Goal: Task Accomplishment & Management: Manage account settings

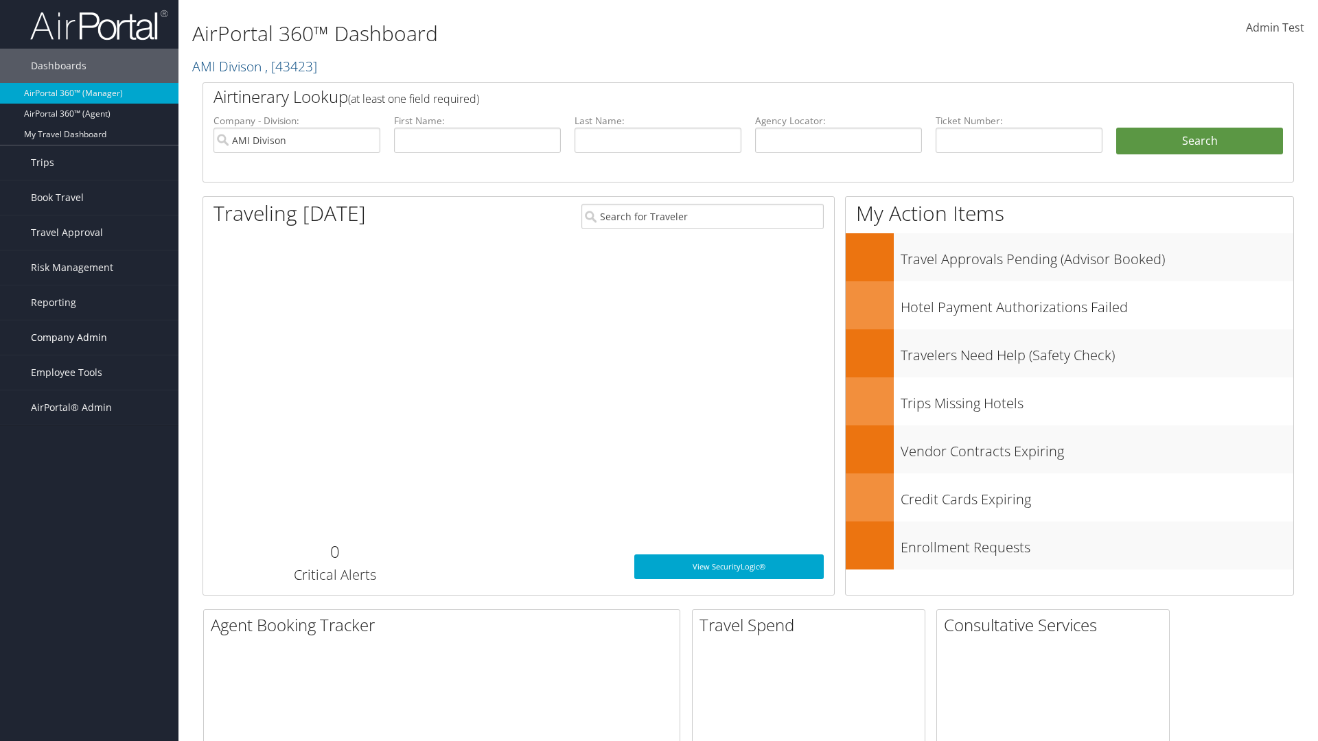
click at [89, 338] on span "Company Admin" at bounding box center [69, 338] width 76 height 34
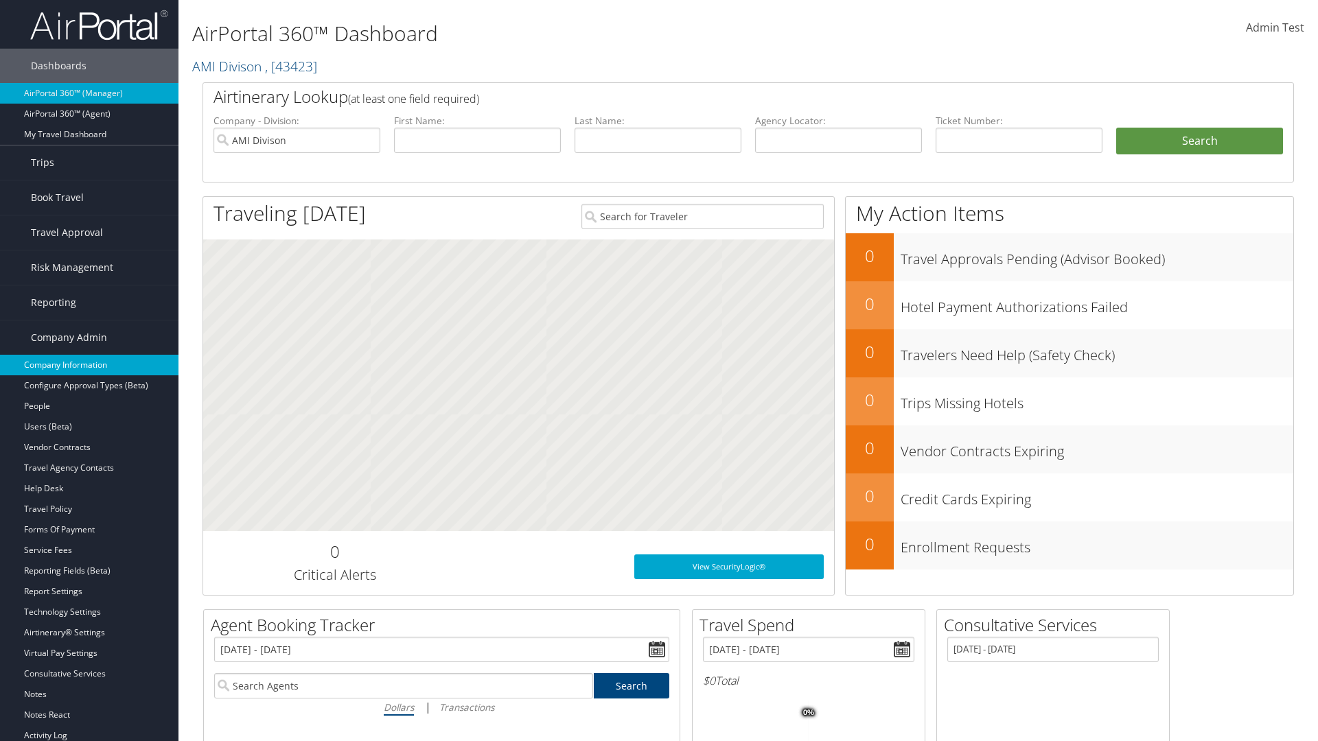
click at [89, 365] on link "Company Information" at bounding box center [89, 365] width 178 height 21
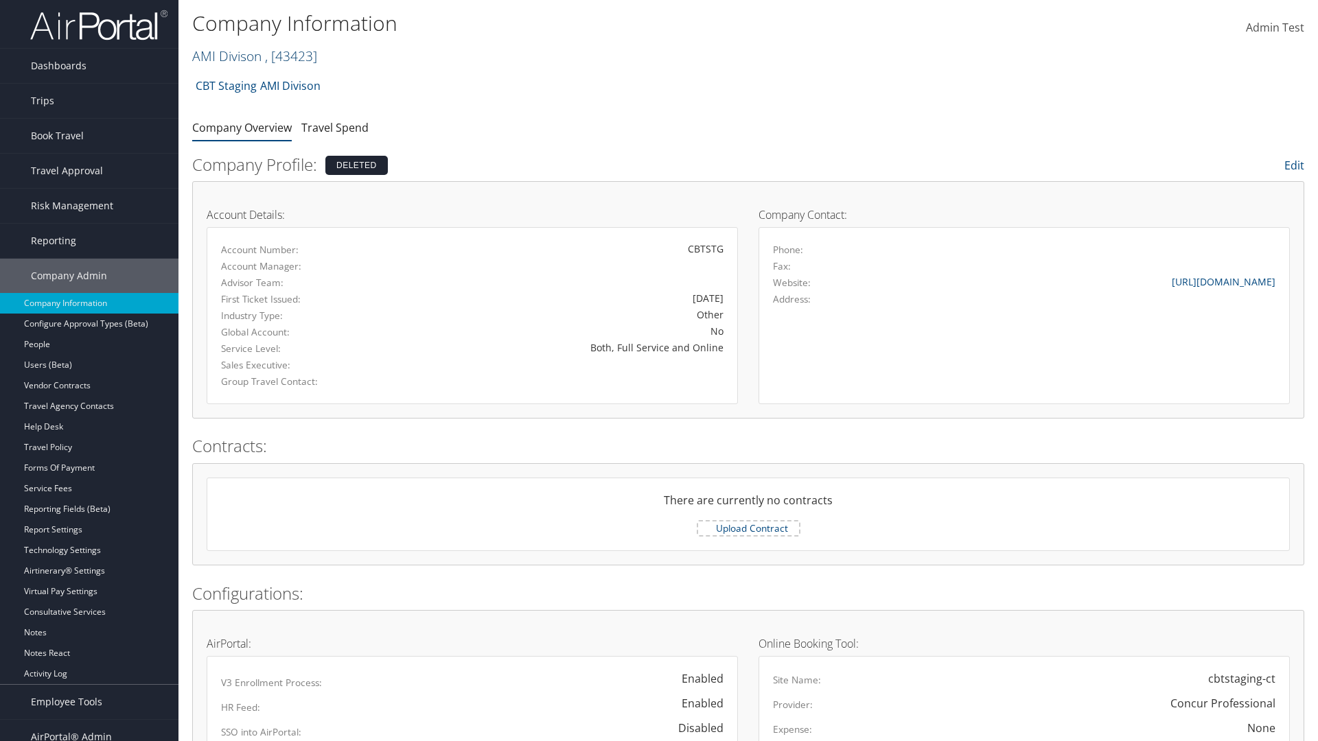
click at [226, 56] on link "AMI Divison , [ 43423 ]" at bounding box center [254, 56] width 125 height 19
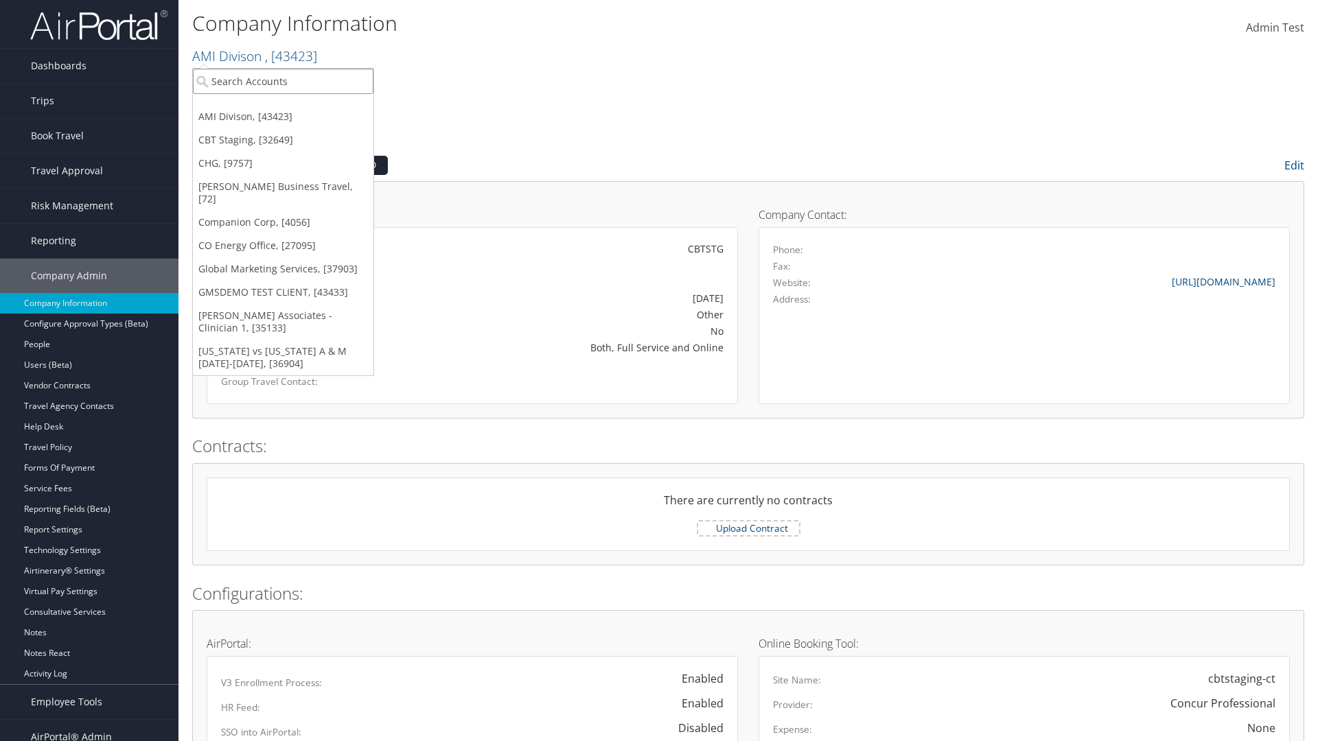
click at [283, 81] on input "search" at bounding box center [283, 81] width 181 height 25
type input "CBTSTG"
click at [283, 106] on div "CBT Staging (CBTSTG), [32649]" at bounding box center [283, 106] width 196 height 12
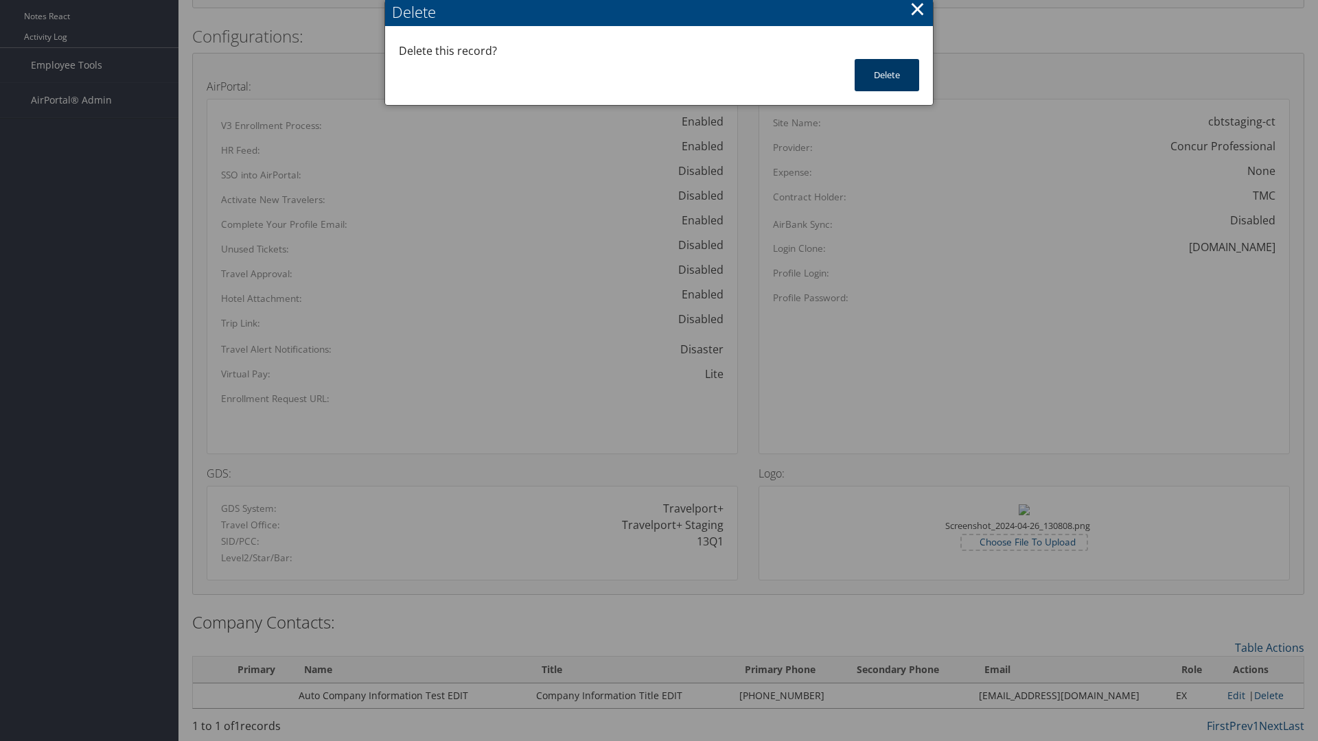
click at [887, 75] on button "Delete" at bounding box center [887, 75] width 65 height 32
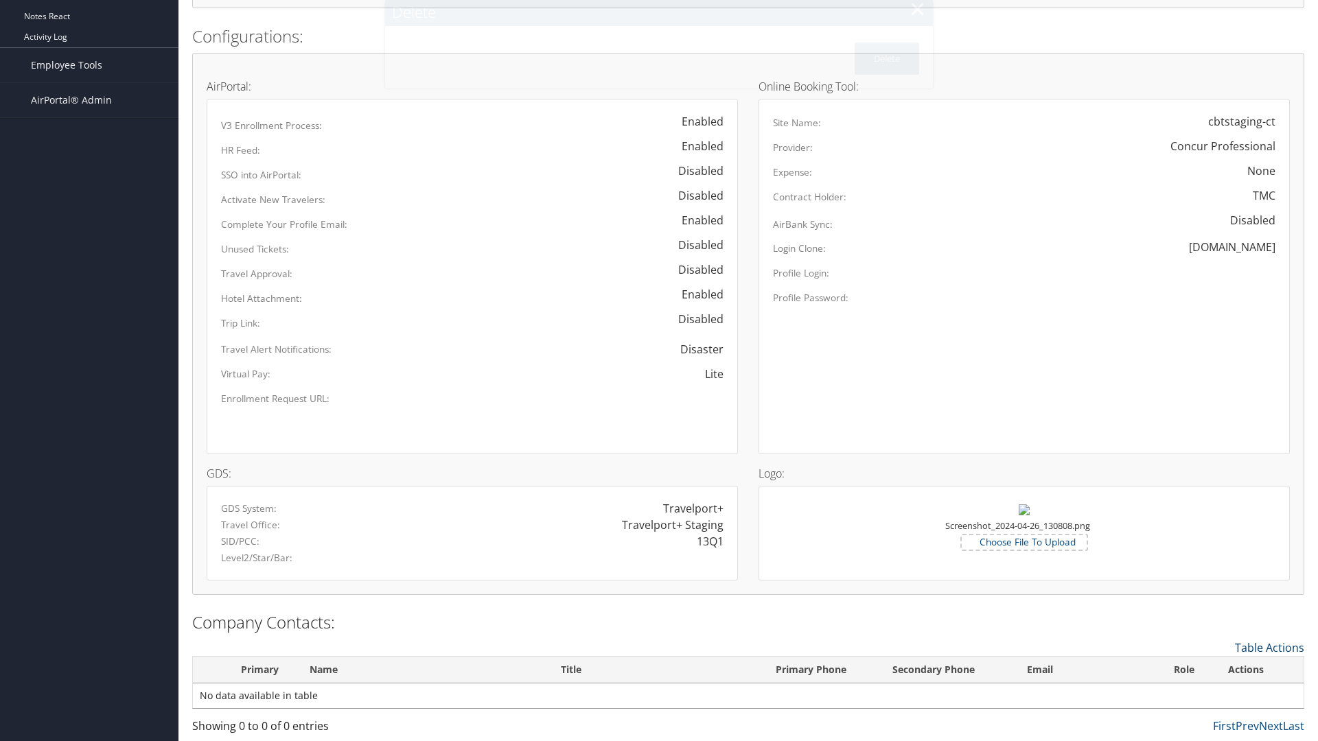
click at [1269, 647] on link "Table Actions" at bounding box center [1269, 648] width 69 height 15
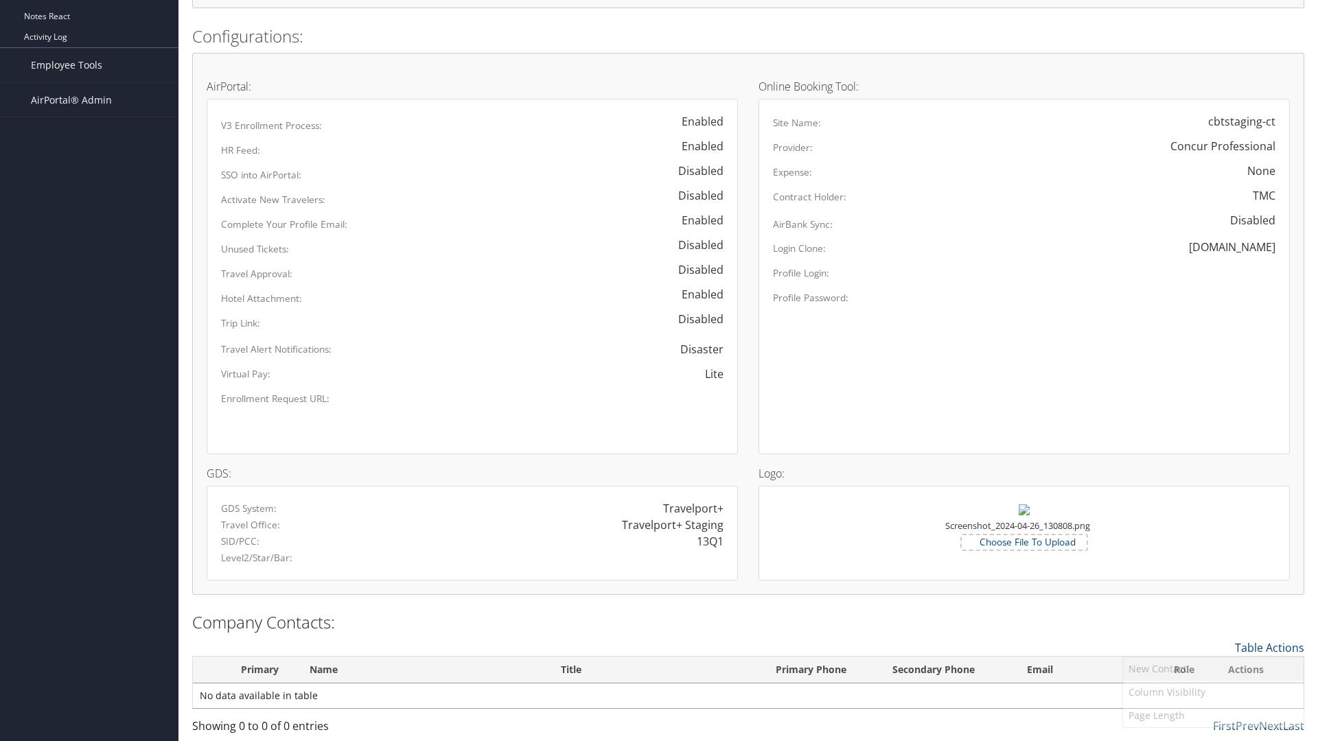
click at [1213, 669] on link "New Contact" at bounding box center [1213, 669] width 181 height 23
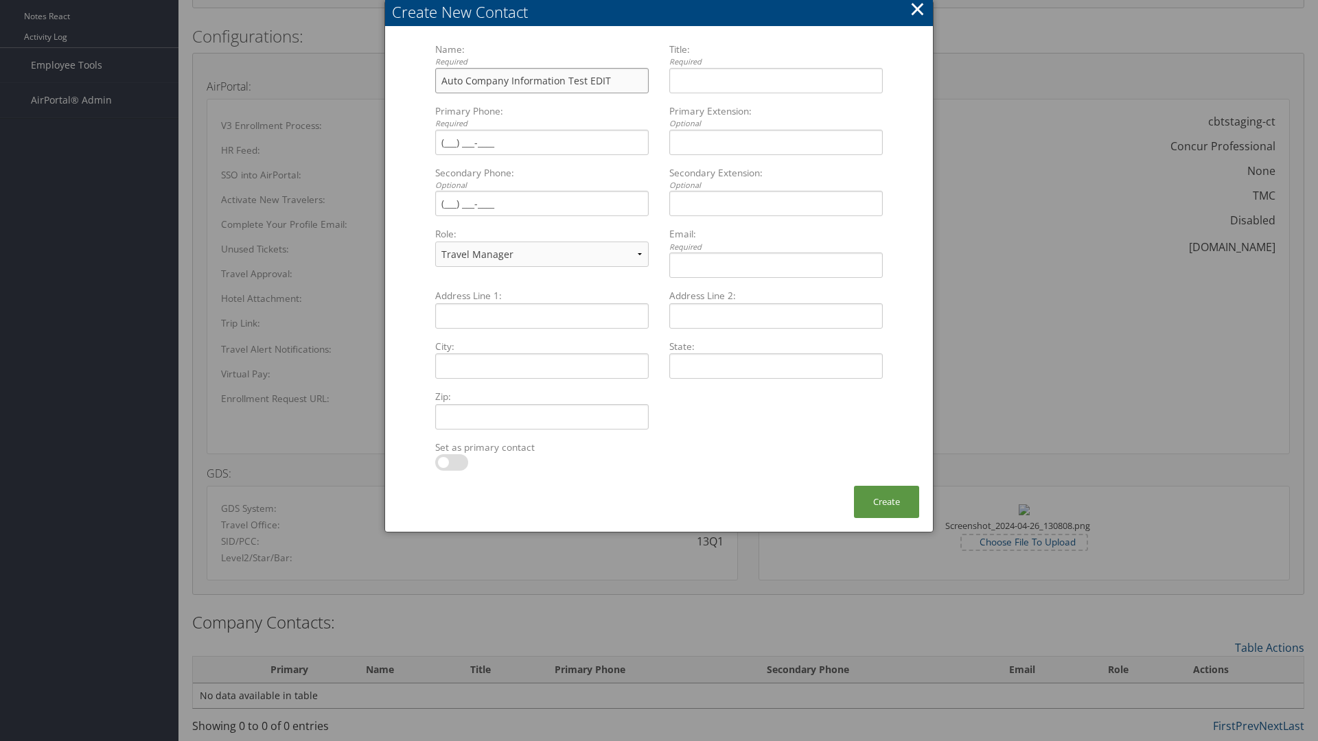
type input "Auto Company Information Test EDIT"
type input "Company Information Title EDIT"
type input "(801) 534-4900"
select select "EX"
type input "(801) 534-4900"
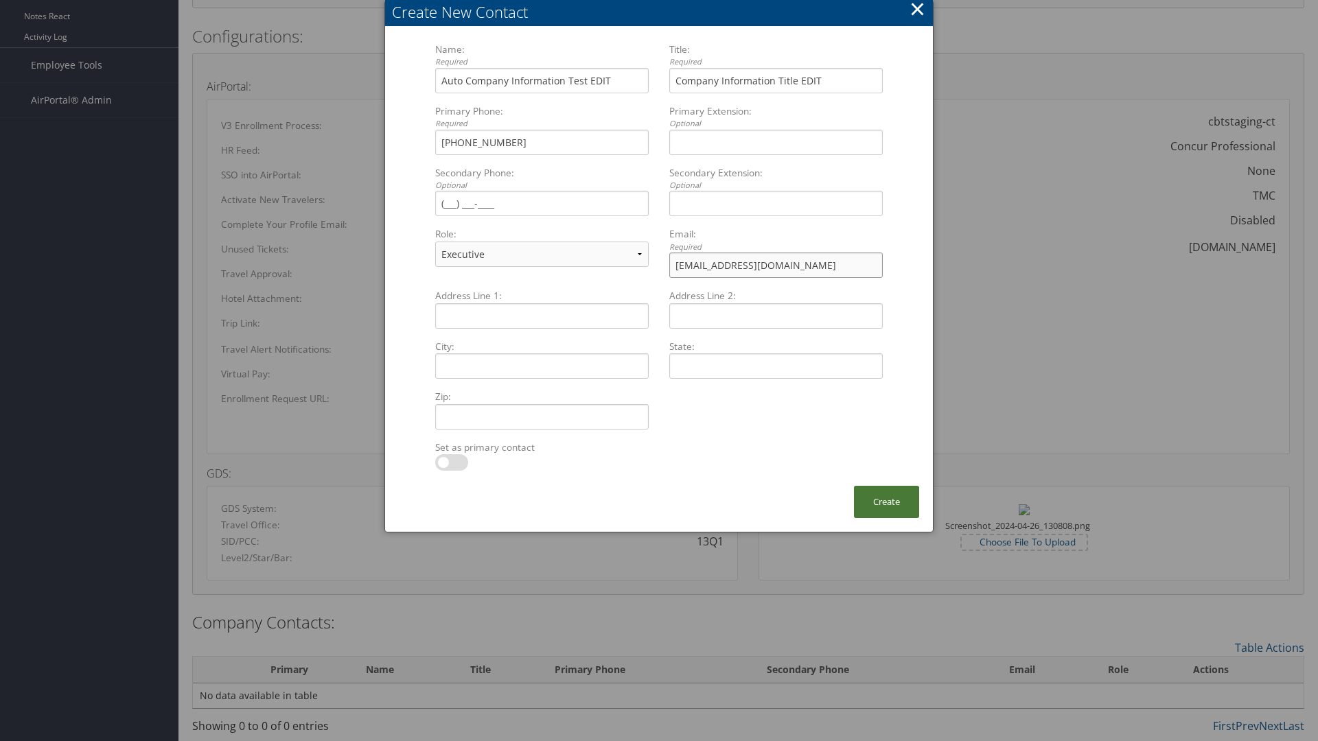
type input "sample@cbtravel.com"
click at [886, 502] on button "Create" at bounding box center [886, 502] width 65 height 32
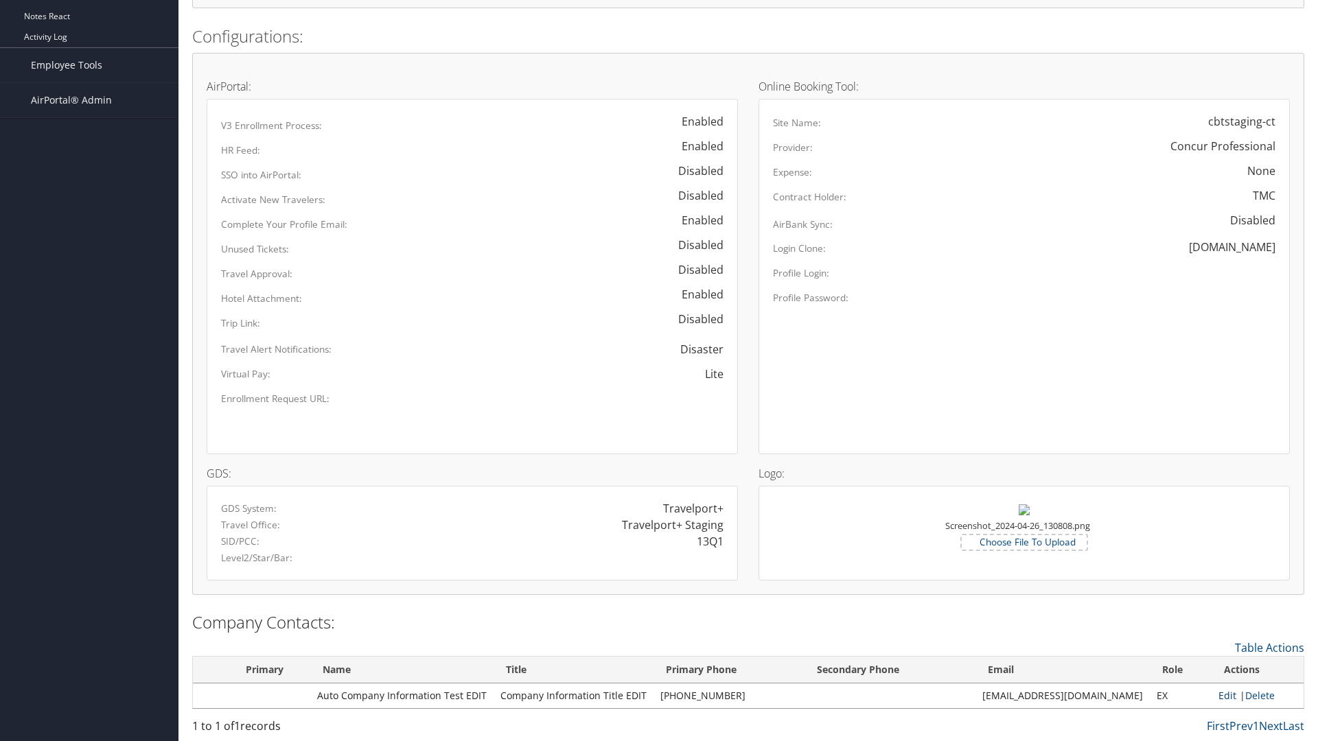
click at [1221, 695] on link "Edit" at bounding box center [1228, 695] width 18 height 13
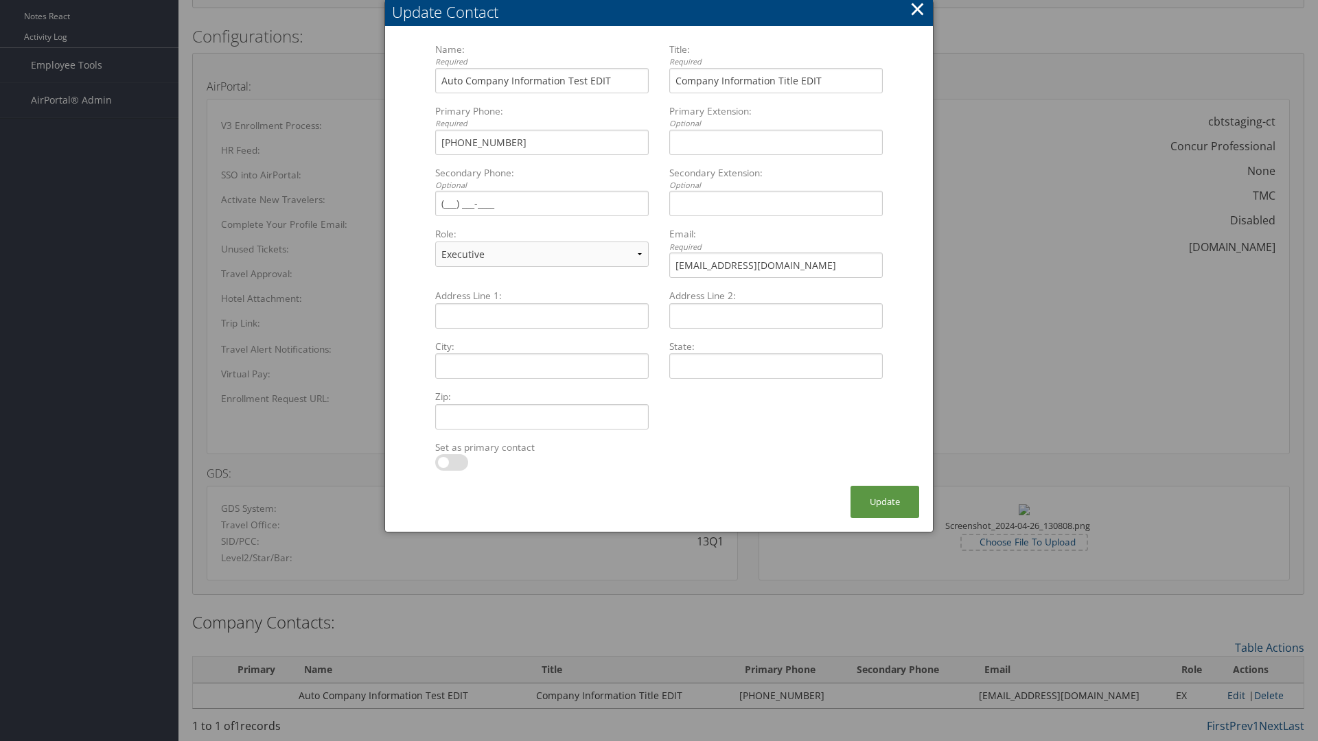
select select "FA"
click at [885, 502] on button "Update" at bounding box center [885, 502] width 69 height 32
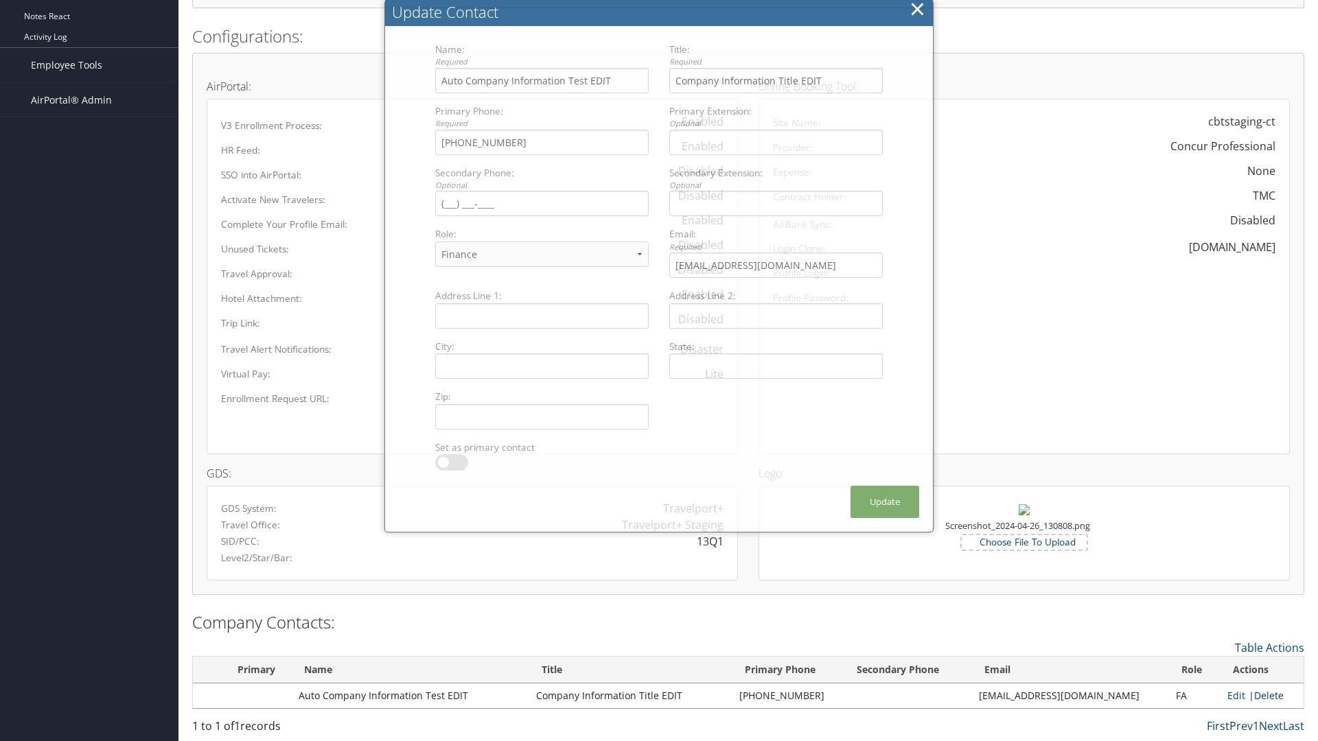
click at [1264, 695] on link "Delete" at bounding box center [1269, 695] width 30 height 13
